Goal: Task Accomplishment & Management: Complete application form

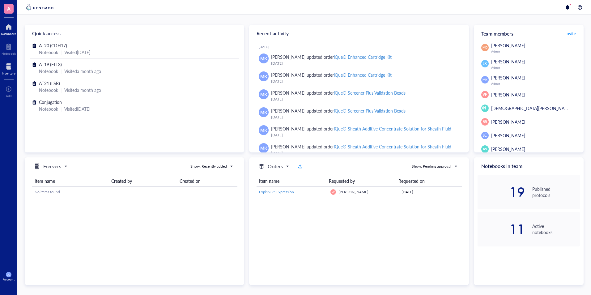
click at [11, 66] on div at bounding box center [9, 67] width 14 height 10
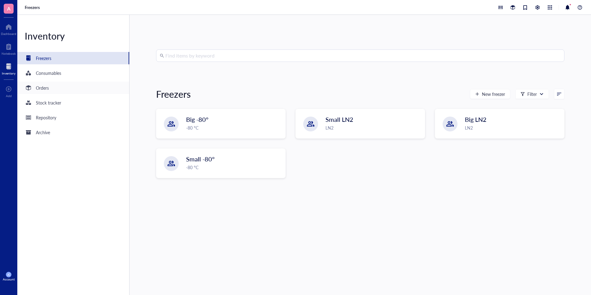
click at [80, 93] on div "Orders" at bounding box center [73, 88] width 112 height 12
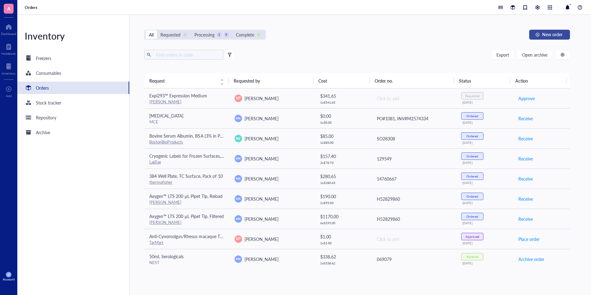
click at [547, 38] on button "New order" at bounding box center [549, 35] width 41 height 10
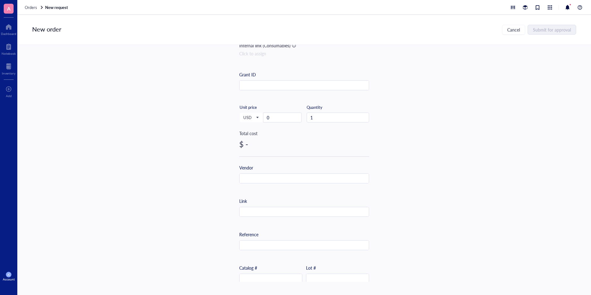
scroll to position [93, 0]
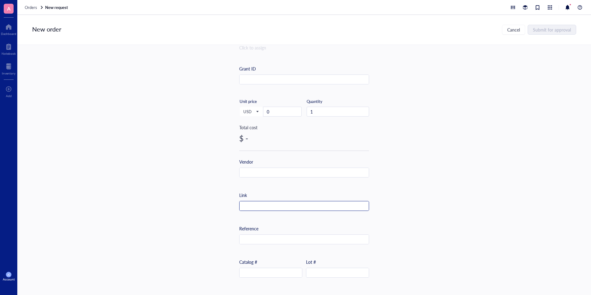
click at [303, 204] on input "text" at bounding box center [304, 206] width 129 height 10
paste input "[URL][DOMAIN_NAME]"
type input "[URL][DOMAIN_NAME]"
click at [269, 87] on input "search" at bounding box center [304, 82] width 122 height 9
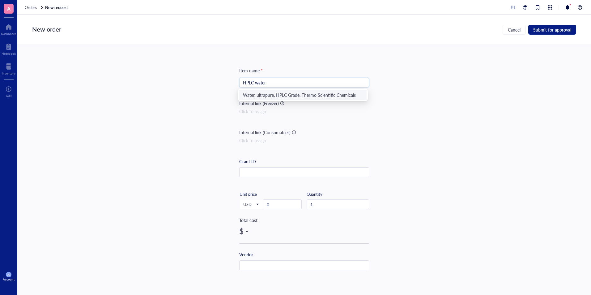
click at [331, 94] on div "Water, ultrapure, HPLC Grade, Thermo Scientific Chemicals" at bounding box center [303, 95] width 120 height 7
type input "Water, ultrapure, HPLC Grade, Thermo Scientific Chemicals"
click at [365, 69] on div at bounding box center [366, 71] width 4 height 4
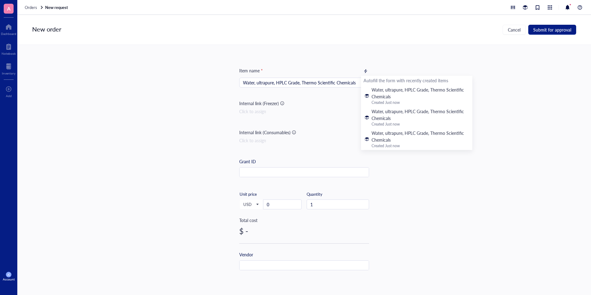
click at [455, 190] on div "Item name * Water, ultrapure, HPLC Grade, Thermo Scientific Chemicals Internal …" at bounding box center [304, 163] width 574 height 237
click at [285, 202] on input "0" at bounding box center [282, 204] width 38 height 9
click at [275, 204] on input "3" at bounding box center [282, 204] width 38 height 9
click at [276, 206] on input "30" at bounding box center [282, 204] width 38 height 9
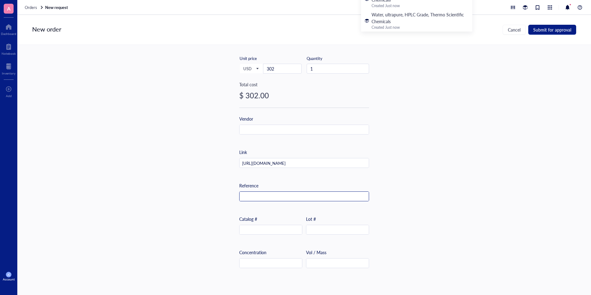
scroll to position [155, 0]
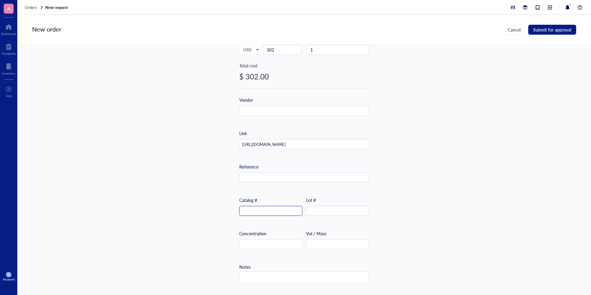
click at [280, 214] on input "text" at bounding box center [271, 211] width 62 height 10
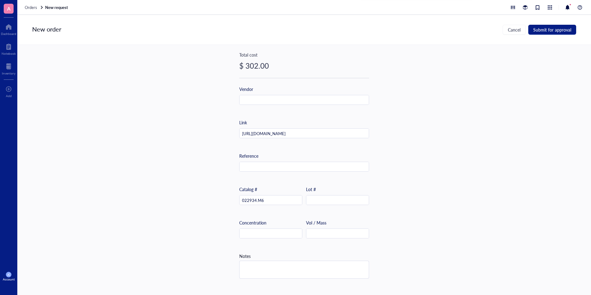
scroll to position [182, 0]
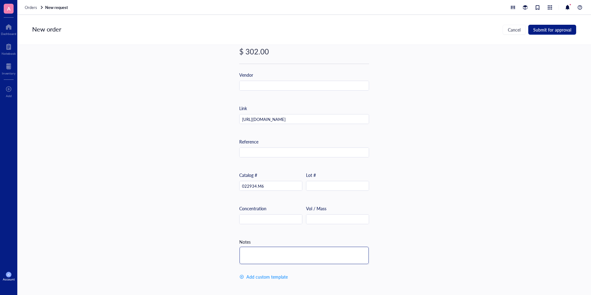
click at [295, 251] on textarea at bounding box center [304, 255] width 129 height 17
click at [295, 250] on textarea "4" at bounding box center [304, 255] width 129 height 17
click at [295, 250] on textarea "4x" at bounding box center [304, 255] width 129 height 17
click at [295, 250] on textarea "4x4" at bounding box center [304, 255] width 129 height 17
click at [248, 250] on textarea "4x4L" at bounding box center [304, 255] width 129 height 17
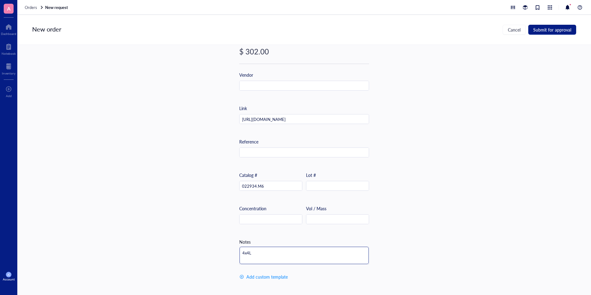
click at [245, 251] on textarea "4x4L" at bounding box center [304, 255] width 129 height 17
click at [242, 251] on textarea "4x 4L" at bounding box center [304, 255] width 129 height 17
type textarea "4 x 4L"
click at [447, 210] on div "Item name * Water, ultrapure, HPLC Grade, Thermo Scientific Chemicals Internal …" at bounding box center [304, 163] width 574 height 237
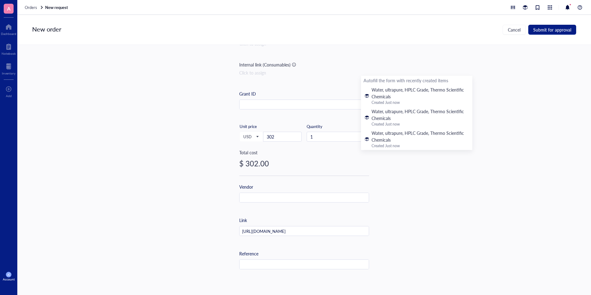
scroll to position [0, 0]
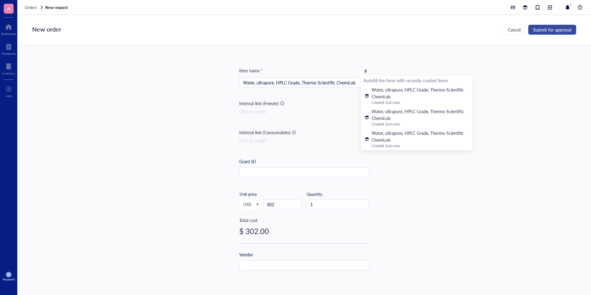
click at [537, 28] on span "Submit for approval" at bounding box center [552, 29] width 38 height 5
